Goal: Information Seeking & Learning: Check status

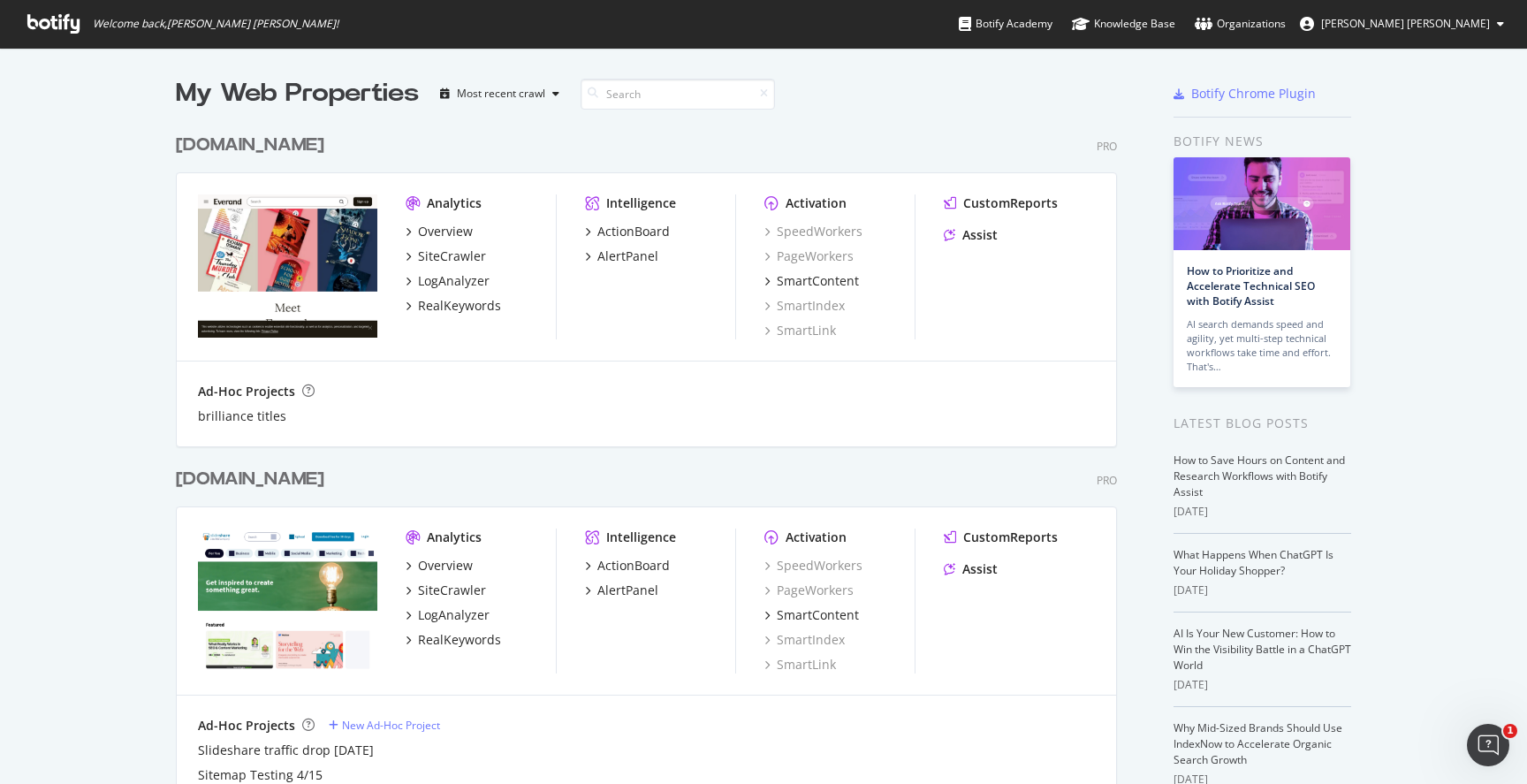
click at [227, 481] on div "[DOMAIN_NAME]" at bounding box center [250, 479] width 149 height 26
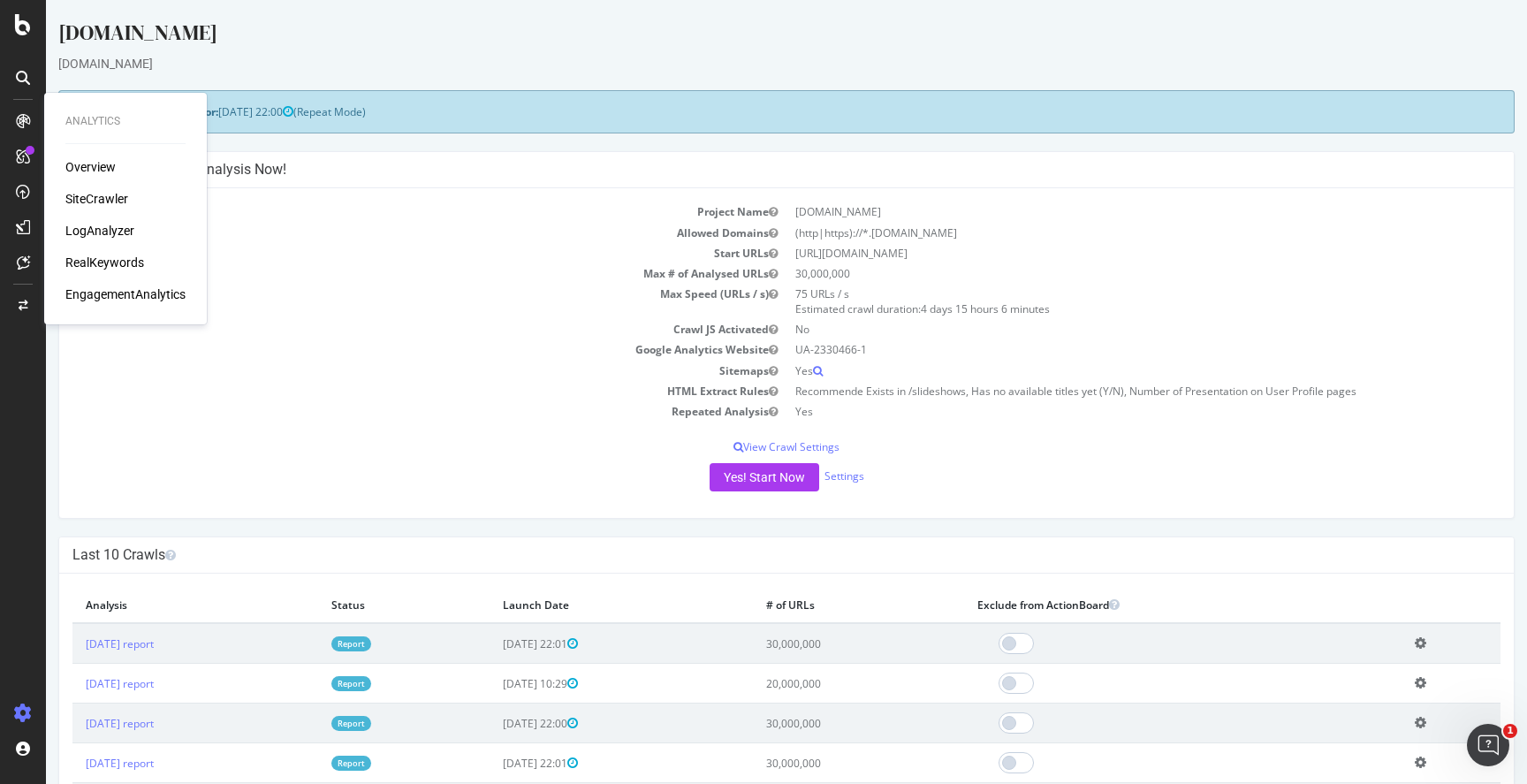
click at [73, 167] on div "Overview" at bounding box center [90, 167] width 50 height 17
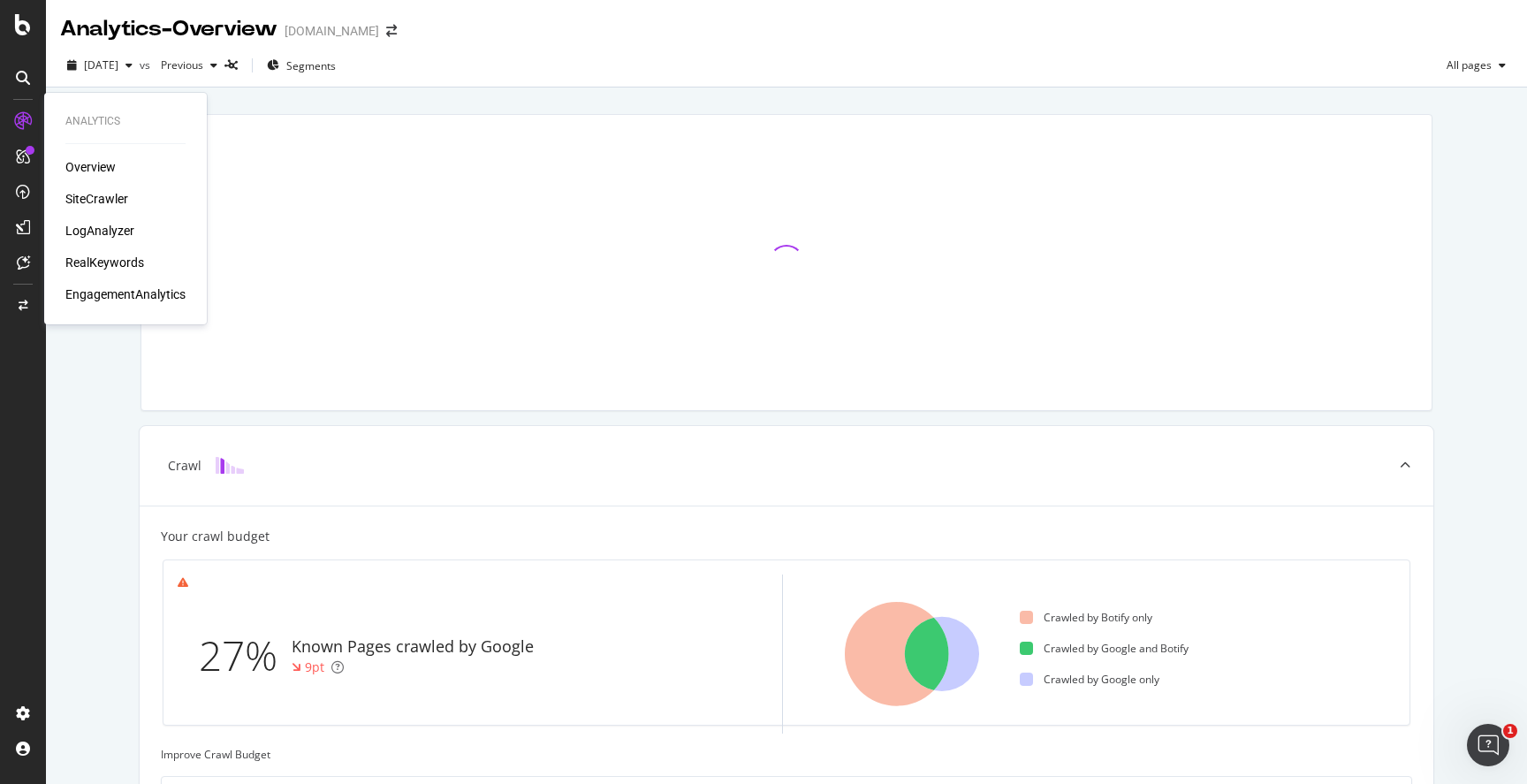
click at [90, 224] on div "LogAnalyzer" at bounding box center [100, 230] width 69 height 17
